Goal: Check status: Check status

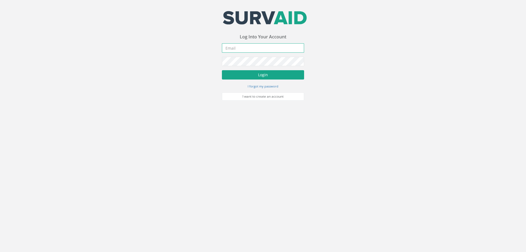
type input "[EMAIL_ADDRESS][DOMAIN_NAME]"
click at [250, 72] on button "Login" at bounding box center [263, 74] width 82 height 9
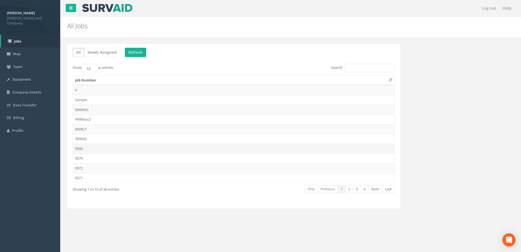
click at [91, 148] on td "9999" at bounding box center [234, 149] width 322 height 10
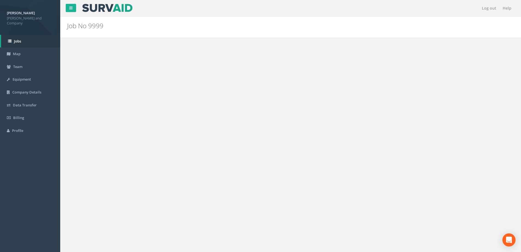
click at [108, 96] on img at bounding box center [111, 92] width 14 height 14
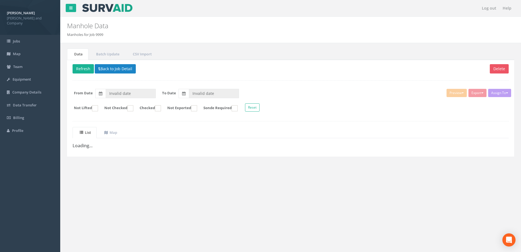
type input "[DATE]"
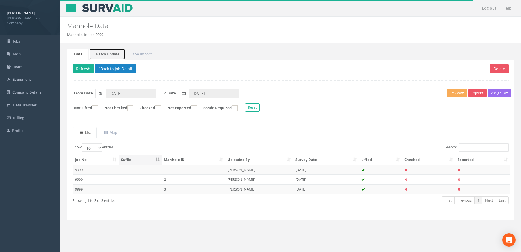
click at [107, 58] on link "Batch Update" at bounding box center [107, 53] width 36 height 11
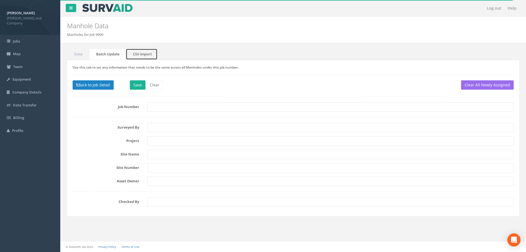
click at [141, 58] on link "CSV Import" at bounding box center [142, 53] width 32 height 11
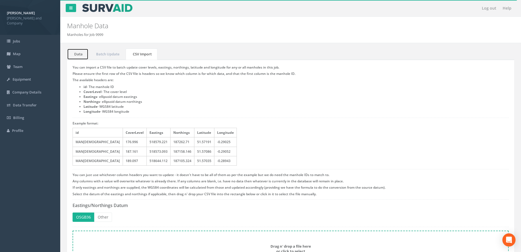
click at [85, 53] on link "Data" at bounding box center [77, 53] width 21 height 11
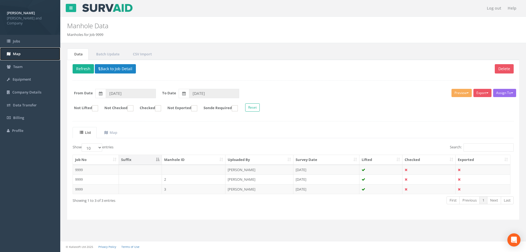
click at [15, 51] on span "Map" at bounding box center [17, 53] width 8 height 5
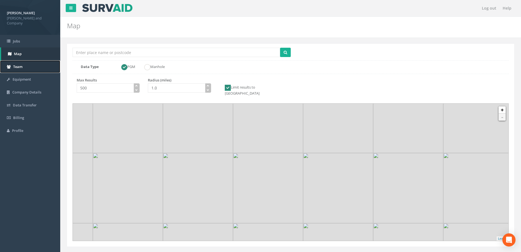
click at [21, 60] on link "Team" at bounding box center [30, 66] width 60 height 13
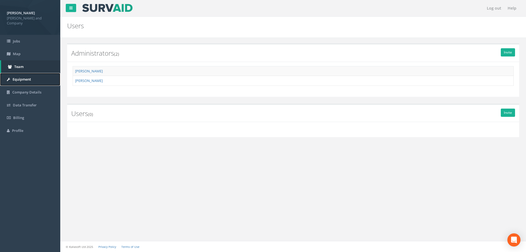
click at [26, 77] on span "Equipment" at bounding box center [22, 79] width 18 height 5
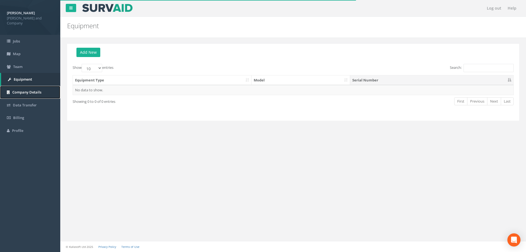
click at [26, 86] on link "Company Details" at bounding box center [30, 92] width 60 height 13
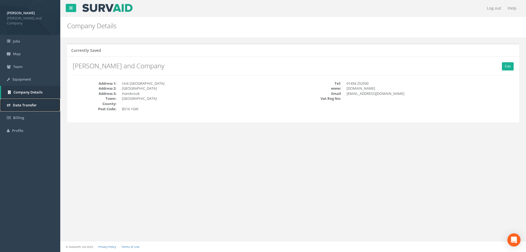
click at [31, 102] on span "Data Transfer" at bounding box center [25, 104] width 24 height 5
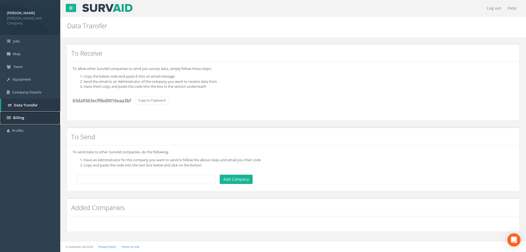
click at [27, 112] on link "Billing" at bounding box center [30, 117] width 60 height 13
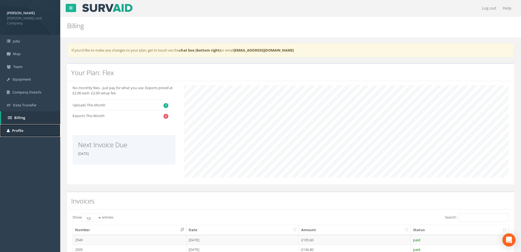
click at [24, 124] on link "Profile" at bounding box center [30, 130] width 60 height 13
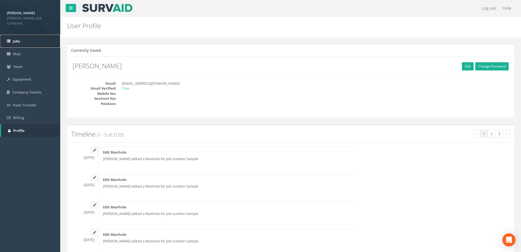
click at [21, 39] on link "Jobs" at bounding box center [30, 41] width 60 height 13
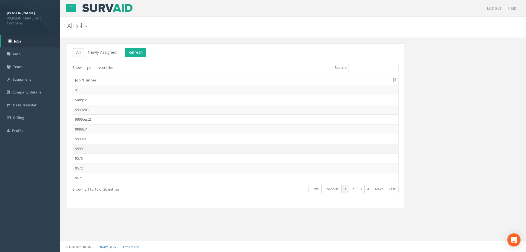
click at [95, 146] on td "9999" at bounding box center [235, 149] width 325 height 10
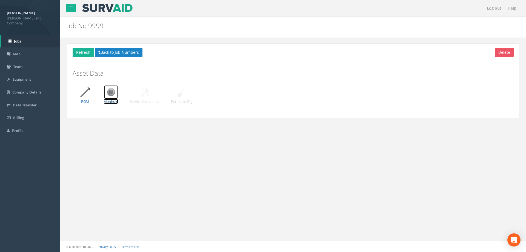
click at [111, 99] on p "Manhole" at bounding box center [111, 101] width 15 height 5
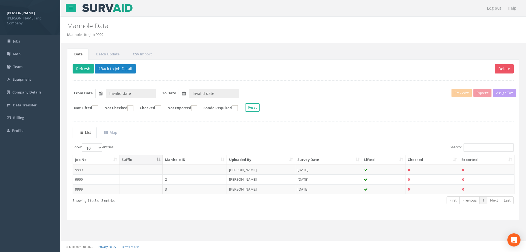
type input "[DATE]"
